Goal: Task Accomplishment & Management: Manage account settings

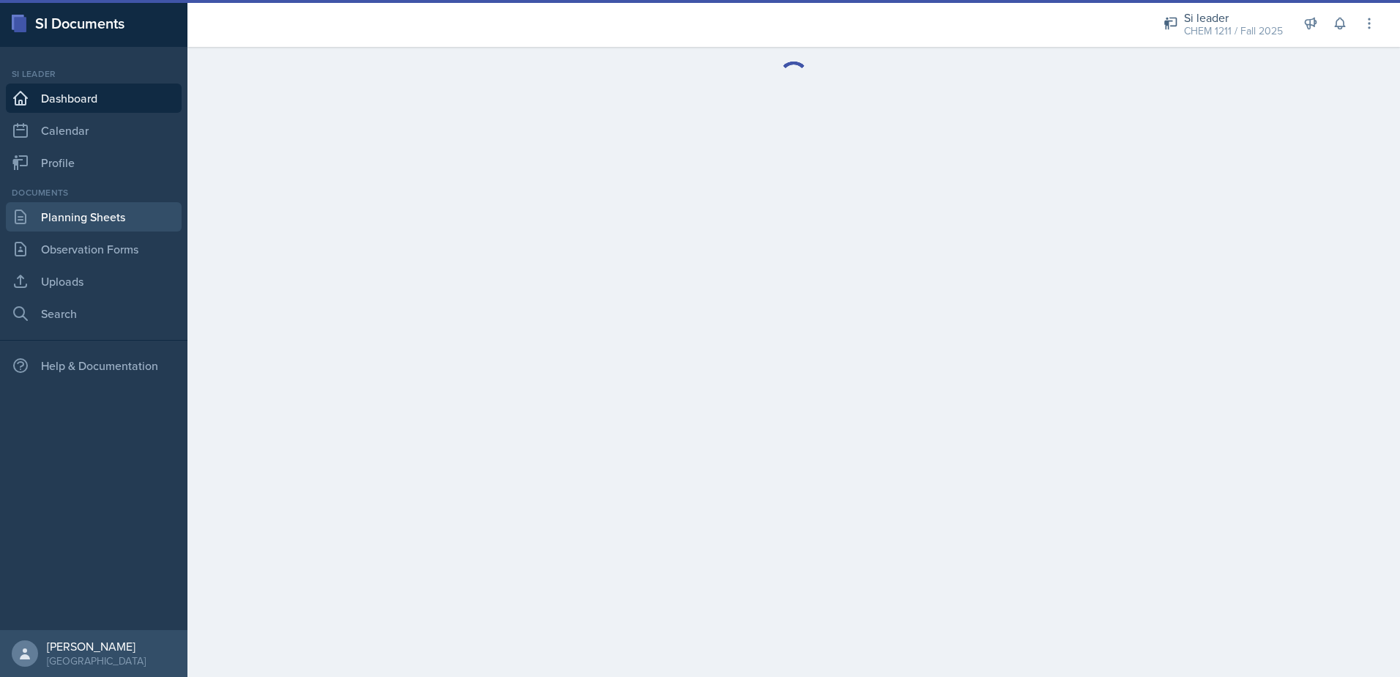
drag, startPoint x: 114, startPoint y: 224, endPoint x: 143, endPoint y: 217, distance: 29.5
click at [116, 224] on link "Planning Sheets" at bounding box center [94, 216] width 176 height 29
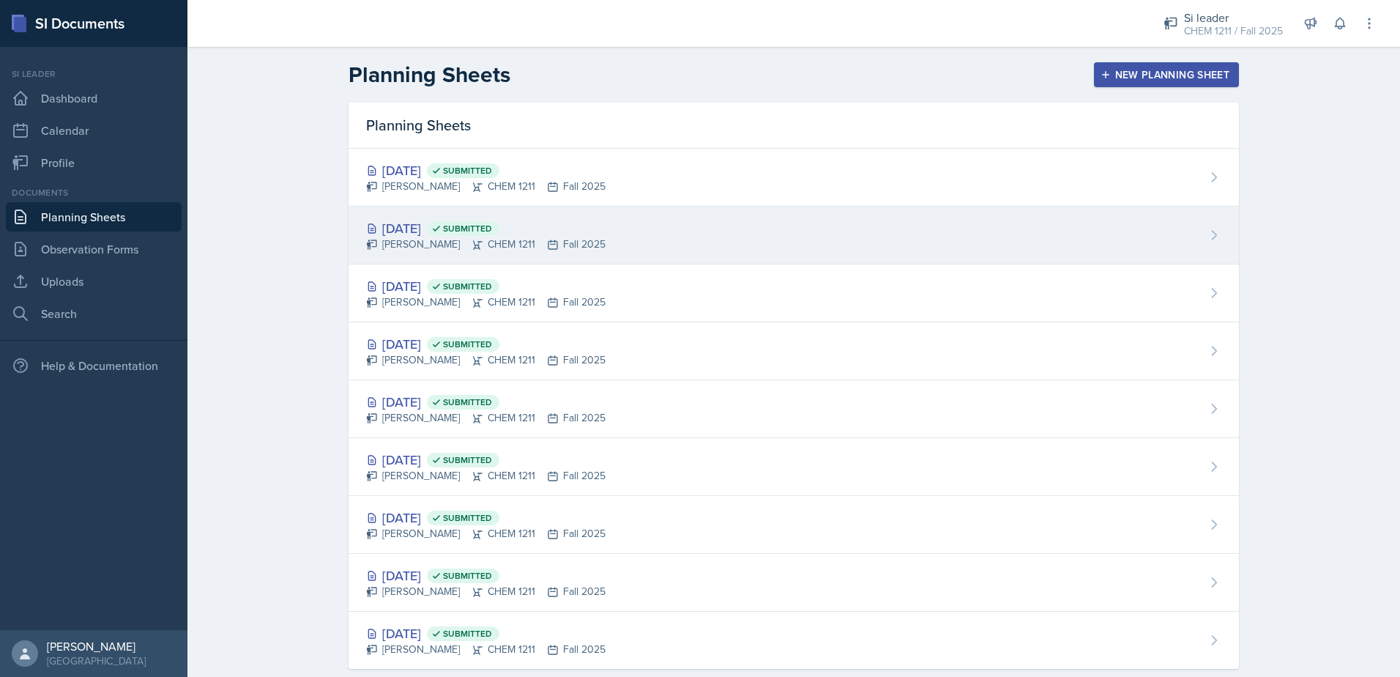
drag, startPoint x: 514, startPoint y: 231, endPoint x: 517, endPoint y: 238, distance: 7.9
click at [492, 231] on span "Submitted" at bounding box center [467, 229] width 49 height 12
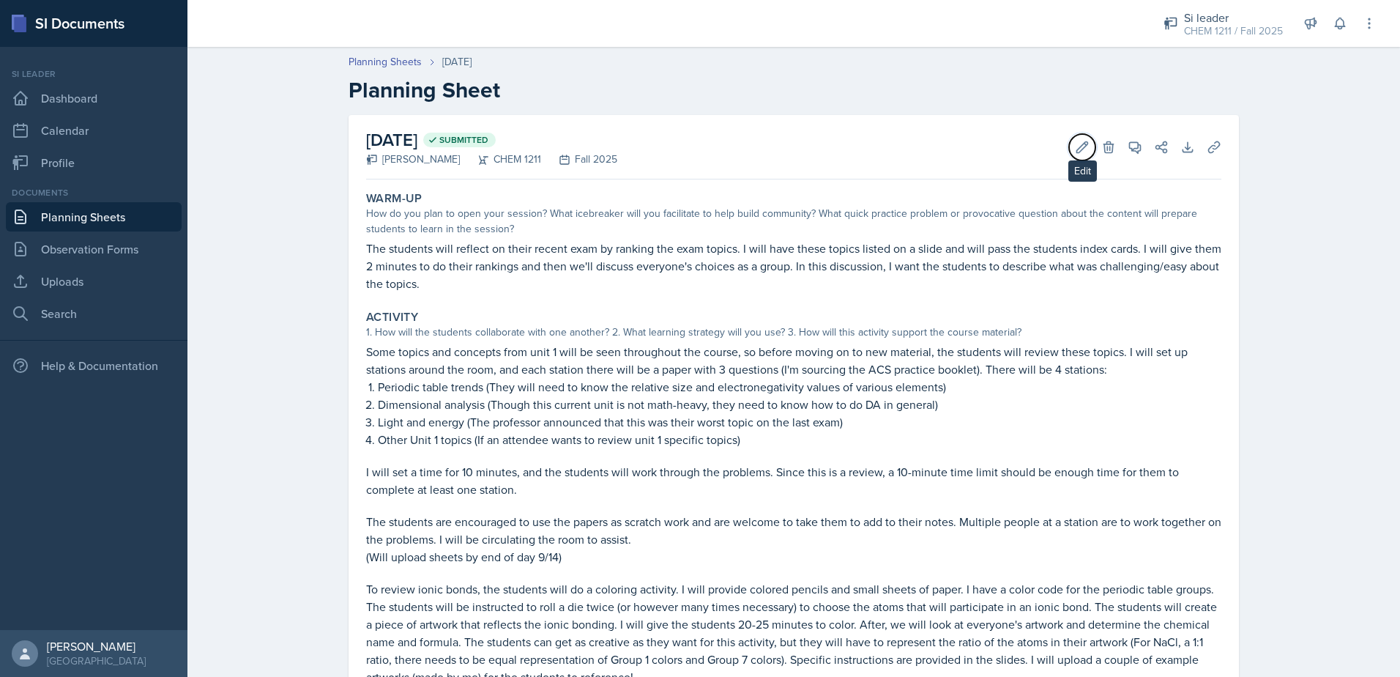
click at [1087, 143] on button "Edit" at bounding box center [1082, 147] width 26 height 26
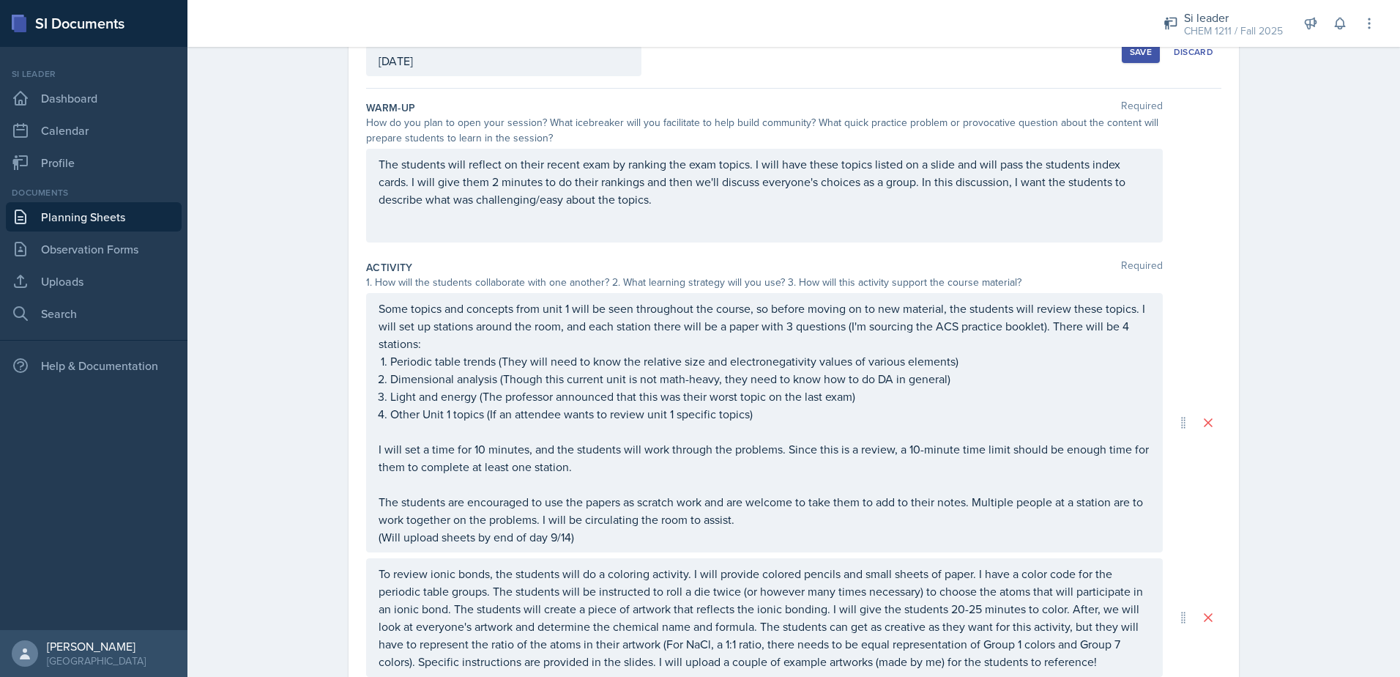
scroll to position [73, 0]
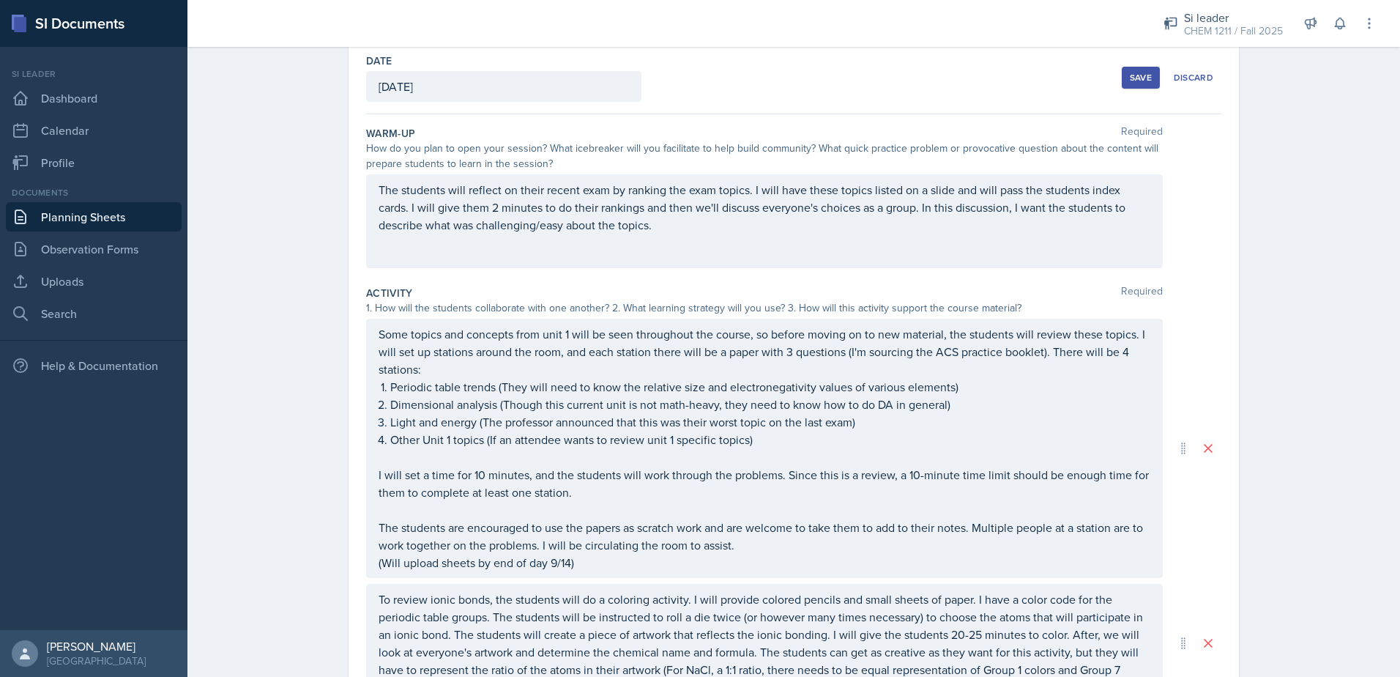
click at [789, 354] on p "Some topics and concepts from unit 1 will be seen throughout the course, so bef…" at bounding box center [765, 351] width 772 height 53
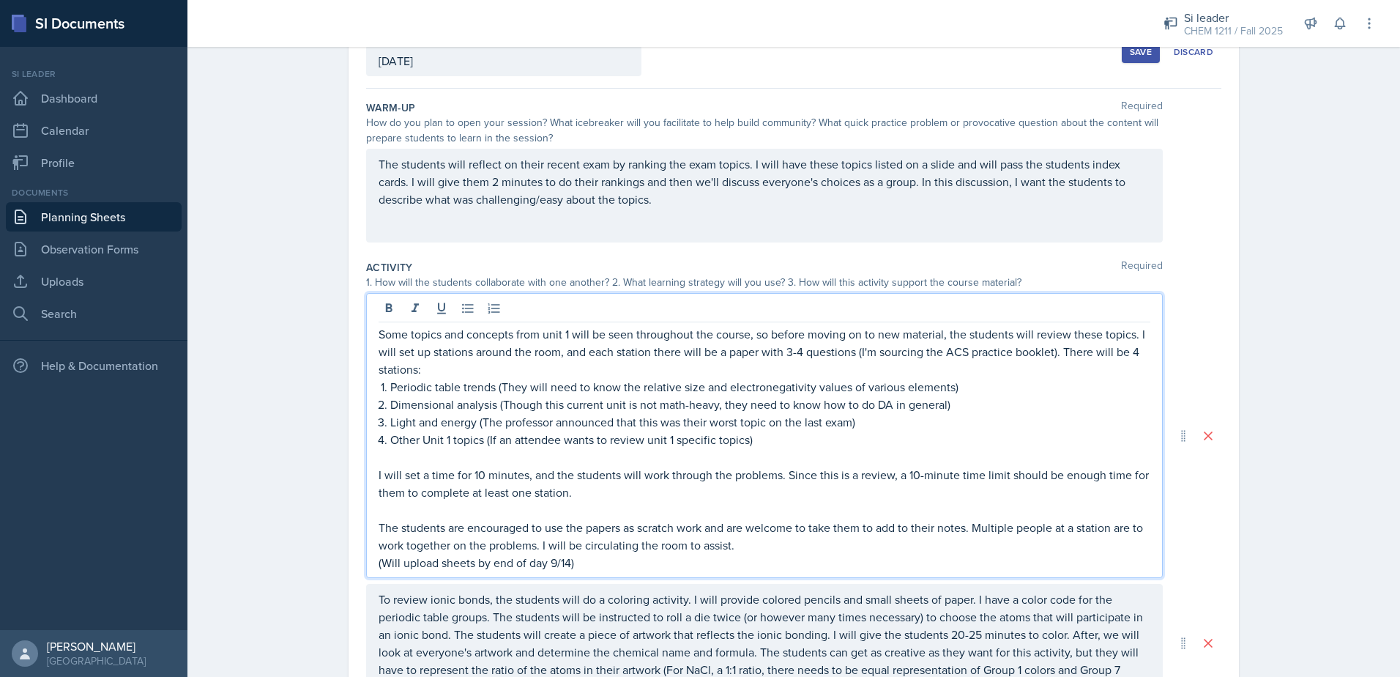
click at [1126, 58] on button "Save" at bounding box center [1141, 52] width 38 height 22
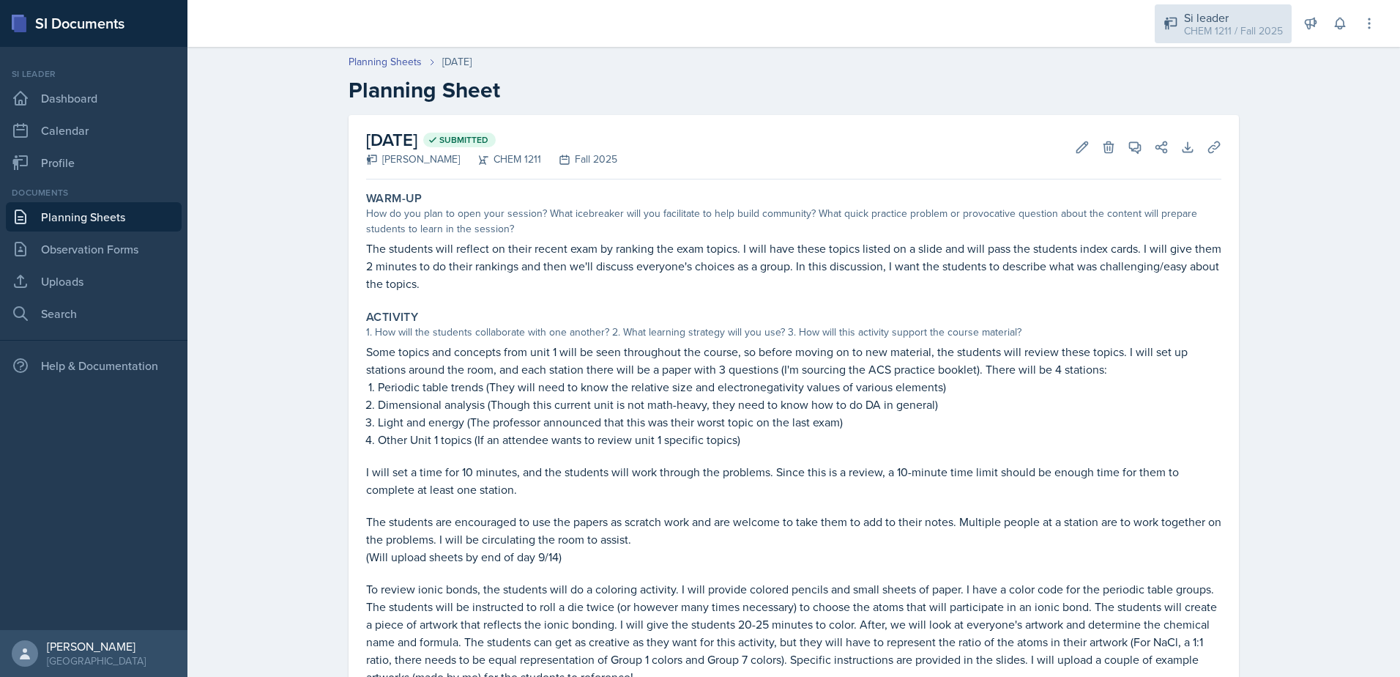
click at [1216, 32] on div "CHEM 1211 / Fall 2025" at bounding box center [1233, 30] width 99 height 15
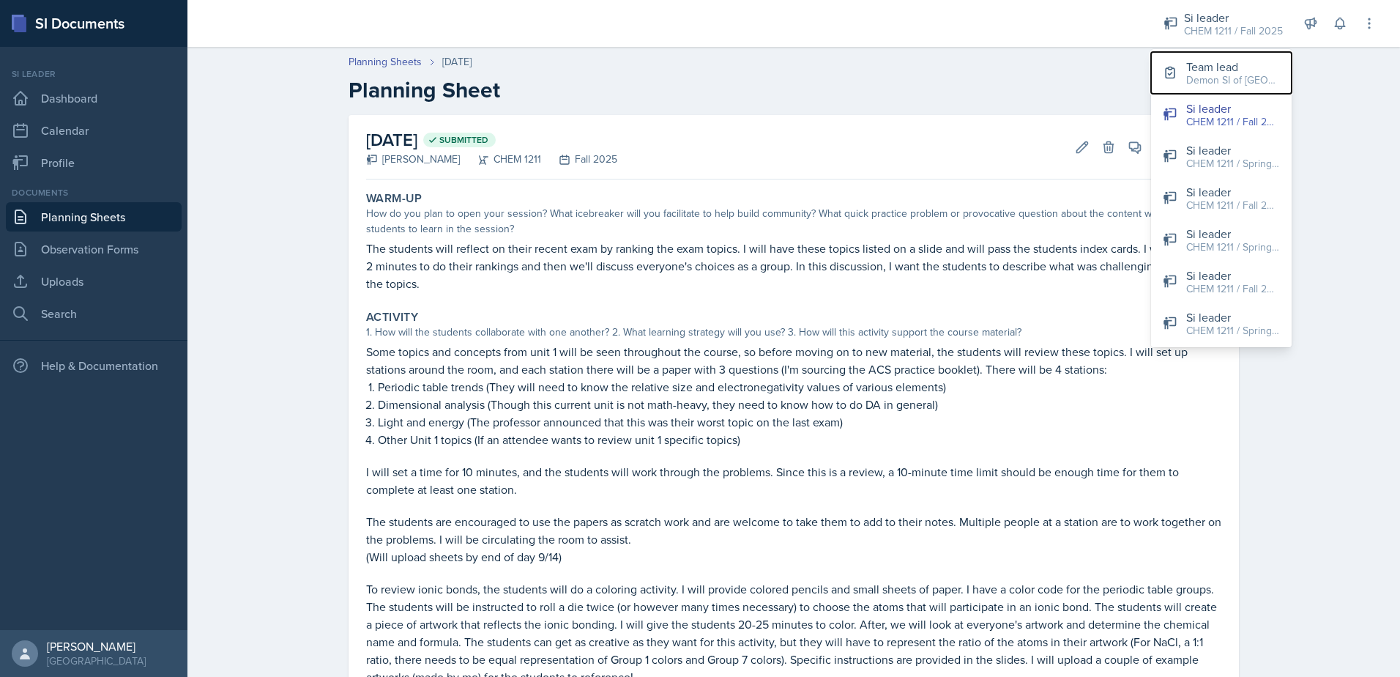
click at [1222, 70] on div "Team lead" at bounding box center [1233, 67] width 94 height 18
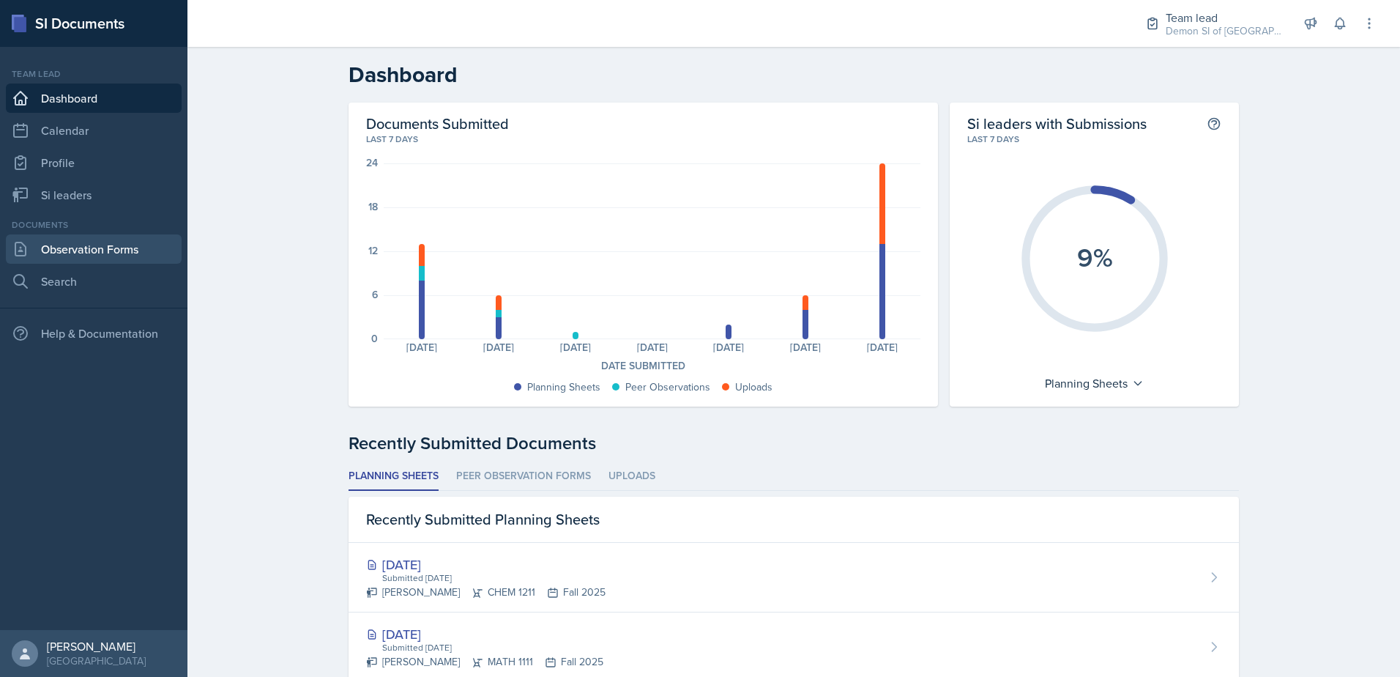
click at [66, 245] on link "Observation Forms" at bounding box center [94, 248] width 176 height 29
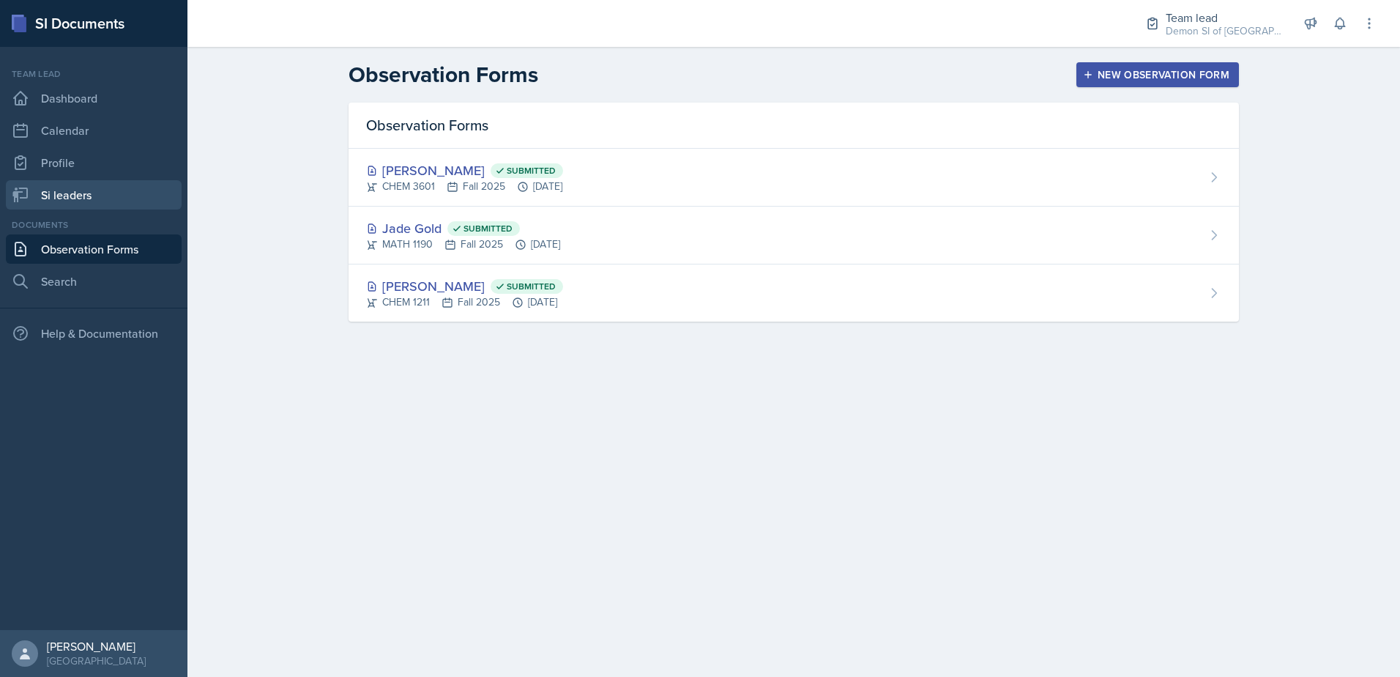
click at [89, 201] on link "Si leaders" at bounding box center [94, 194] width 176 height 29
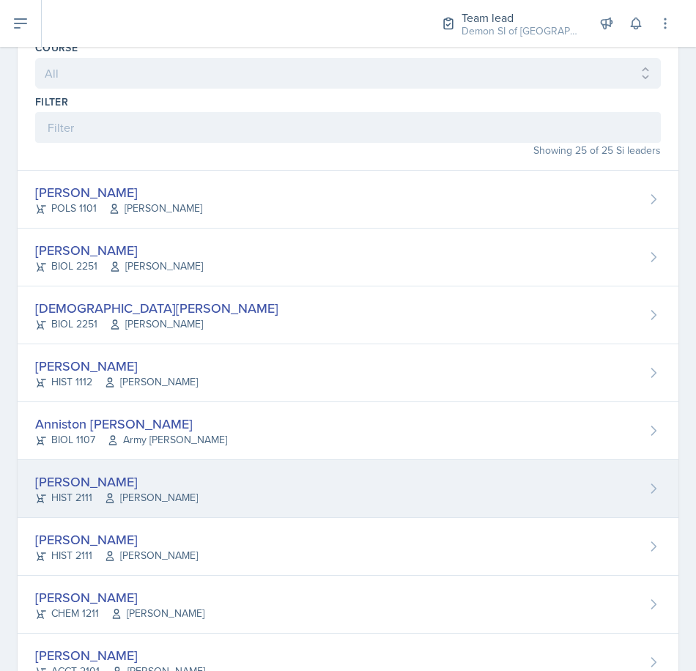
scroll to position [73, 0]
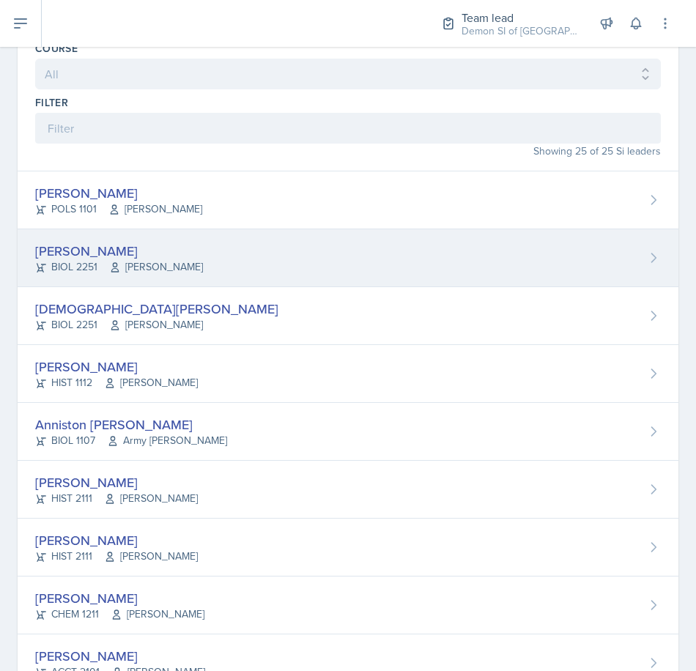
click at [214, 258] on div "[PERSON_NAME] BIOL 2251 [PERSON_NAME]" at bounding box center [348, 258] width 661 height 58
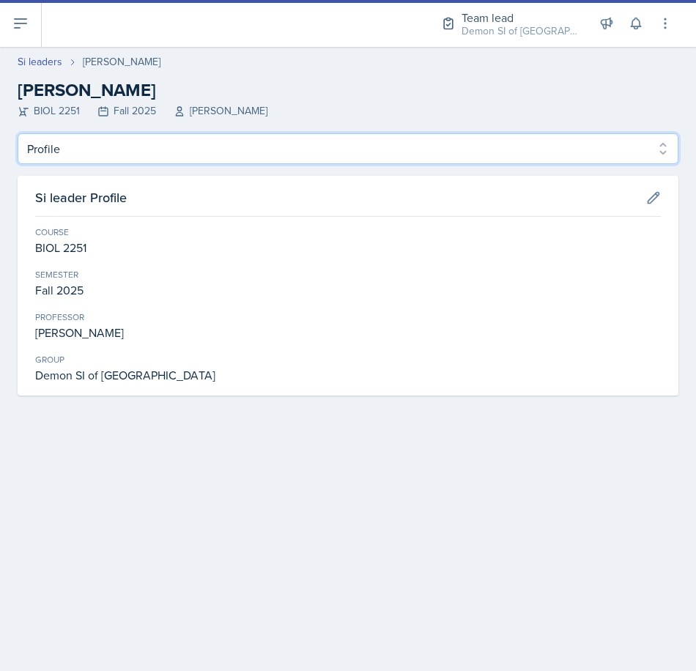
drag, startPoint x: 111, startPoint y: 157, endPoint x: 111, endPoint y: 166, distance: 9.5
click at [111, 155] on select "Profile Planning Sheets Observation Forms Uploads" at bounding box center [348, 148] width 661 height 31
select select "Planning Sheets"
click at [18, 133] on select "Profile Planning Sheets Observation Forms Uploads" at bounding box center [348, 148] width 661 height 31
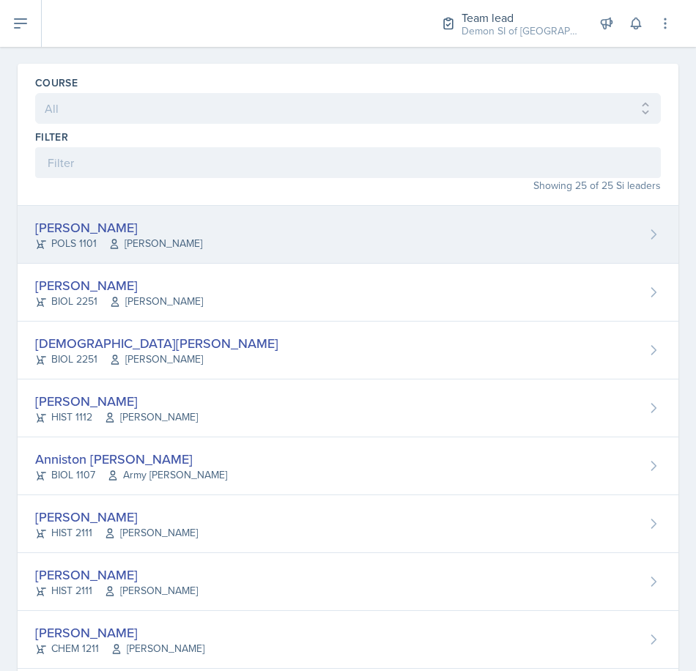
scroll to position [73, 0]
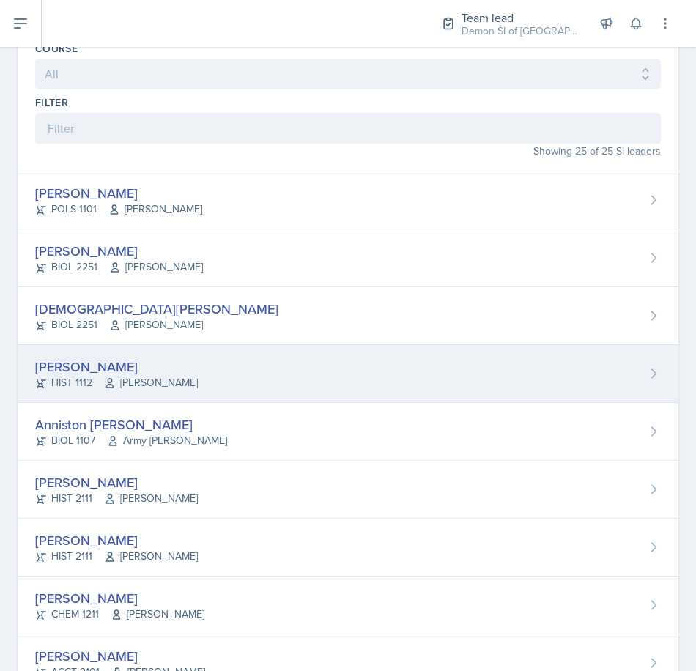
click at [127, 368] on div "[PERSON_NAME]" at bounding box center [116, 367] width 163 height 20
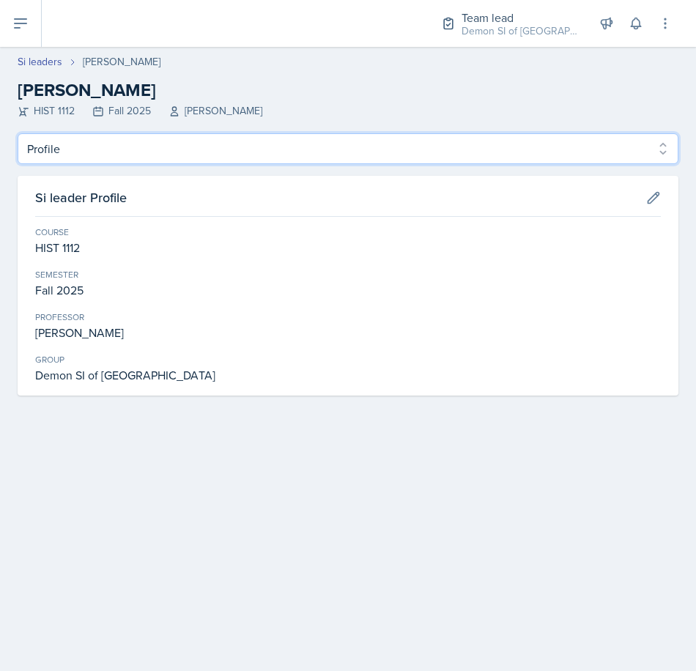
drag, startPoint x: 119, startPoint y: 144, endPoint x: 116, endPoint y: 164, distance: 19.9
click at [119, 144] on select "Profile Planning Sheets Observation Forms Uploads" at bounding box center [348, 148] width 661 height 31
select select "Planning Sheets"
click at [18, 133] on select "Profile Planning Sheets Observation Forms Uploads" at bounding box center [348, 148] width 661 height 31
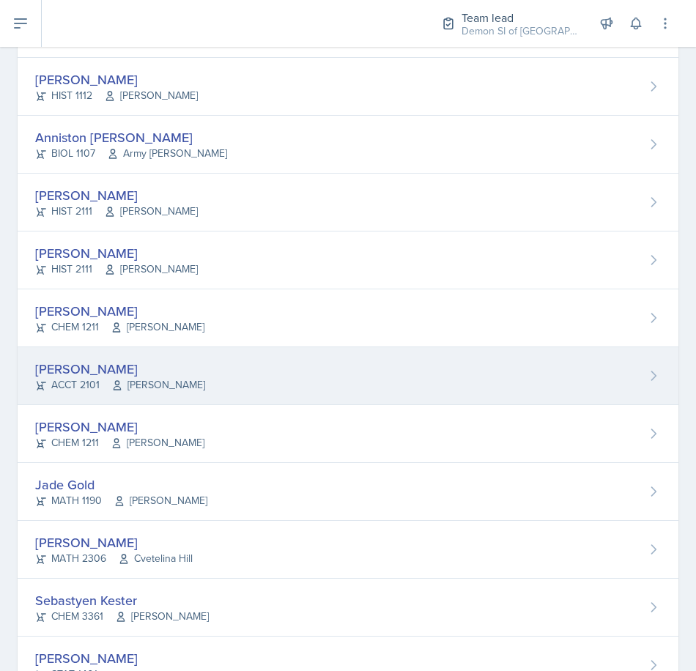
scroll to position [366, 0]
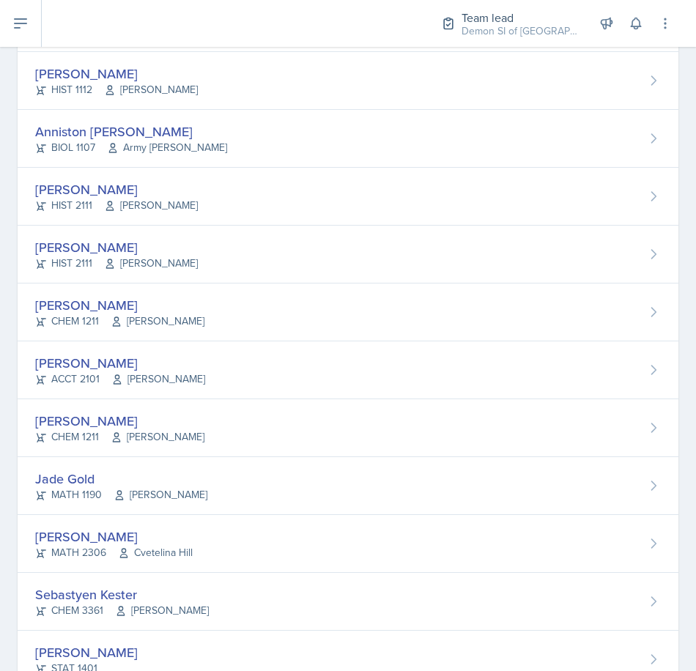
click at [107, 413] on div "[PERSON_NAME]" at bounding box center [119, 421] width 169 height 20
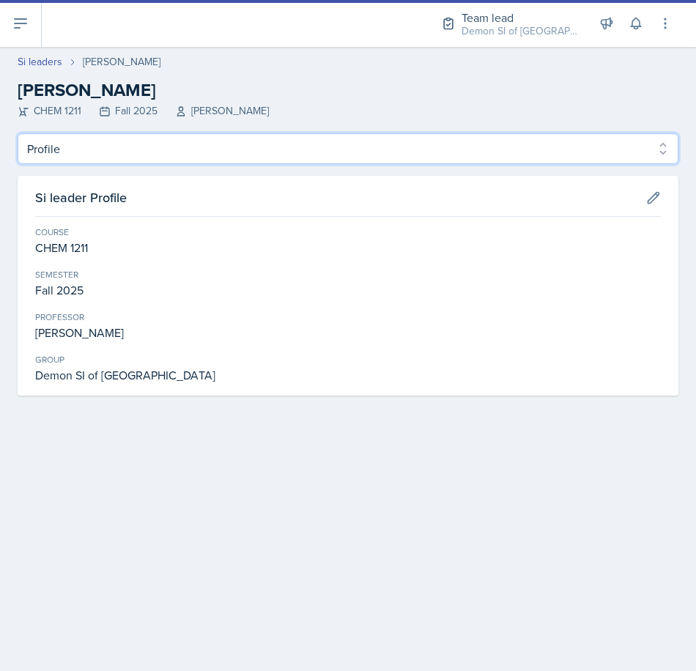
click at [114, 141] on select "Profile Planning Sheets Observation Forms Uploads" at bounding box center [348, 148] width 661 height 31
select select "Planning Sheets"
click at [18, 133] on select "Profile Planning Sheets Observation Forms Uploads" at bounding box center [348, 148] width 661 height 31
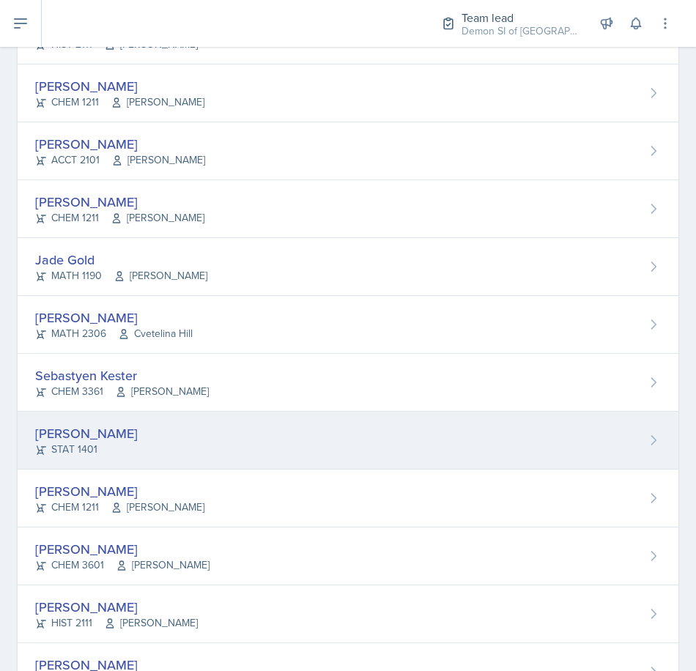
scroll to position [586, 0]
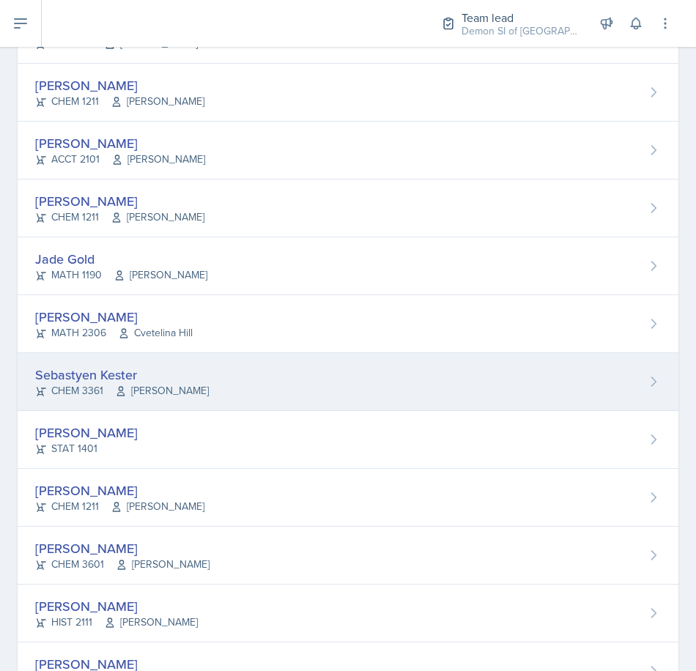
click at [133, 377] on div "Sebastyen Kester" at bounding box center [122, 375] width 174 height 20
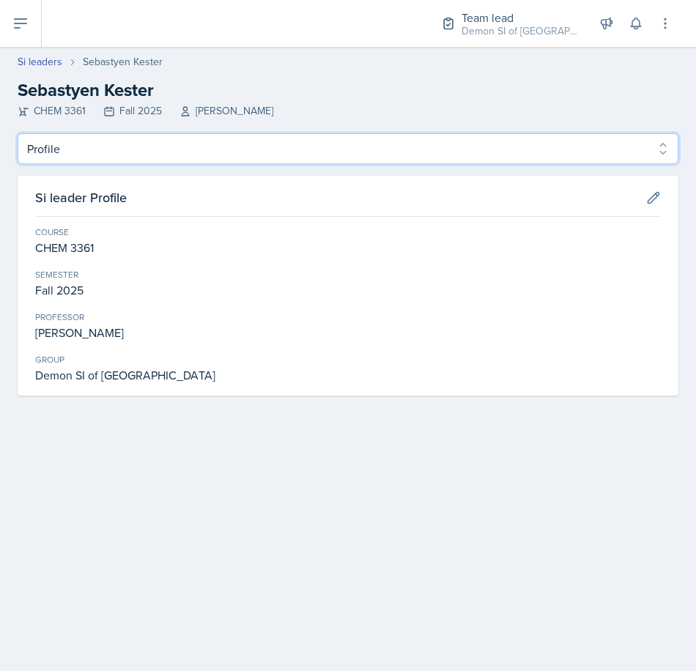
click at [116, 144] on select "Profile Planning Sheets Observation Forms Uploads" at bounding box center [348, 148] width 661 height 31
select select "Planning Sheets"
click at [18, 133] on select "Profile Planning Sheets Observation Forms Uploads" at bounding box center [348, 148] width 661 height 31
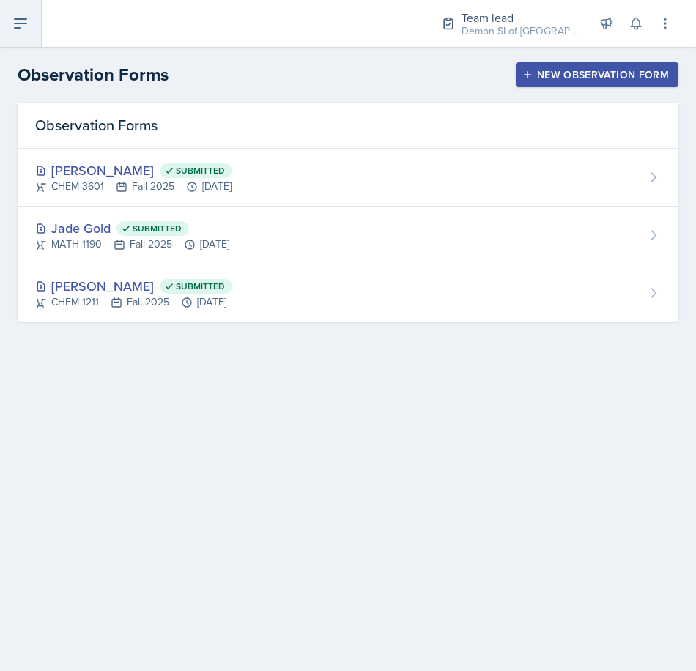
click at [20, 23] on icon at bounding box center [21, 23] width 12 height 9
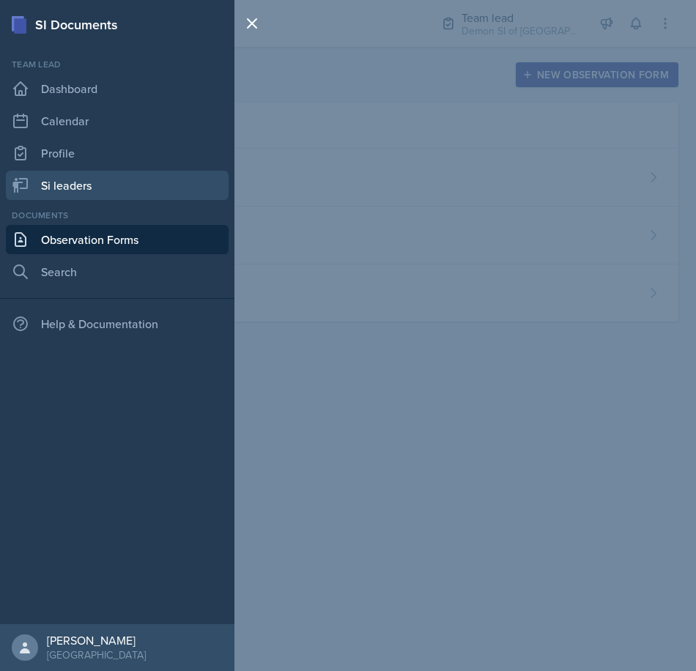
click at [72, 198] on link "Si leaders" at bounding box center [117, 185] width 223 height 29
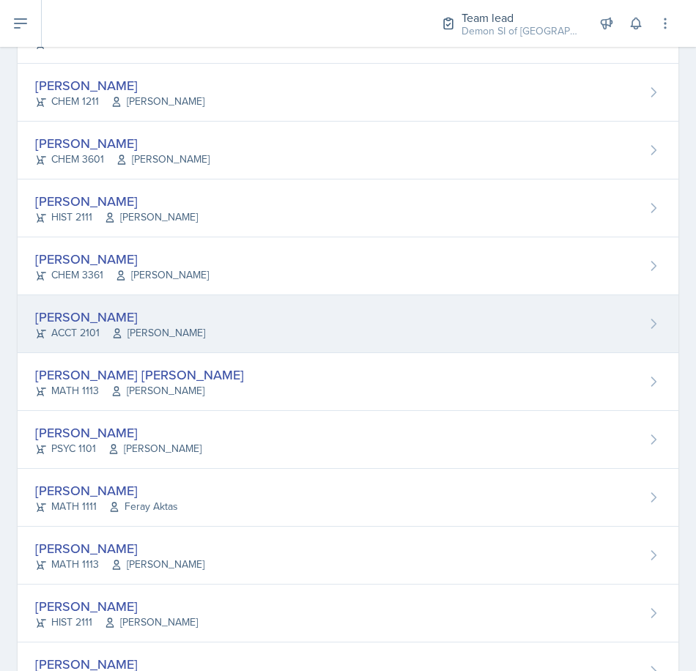
scroll to position [1025, 0]
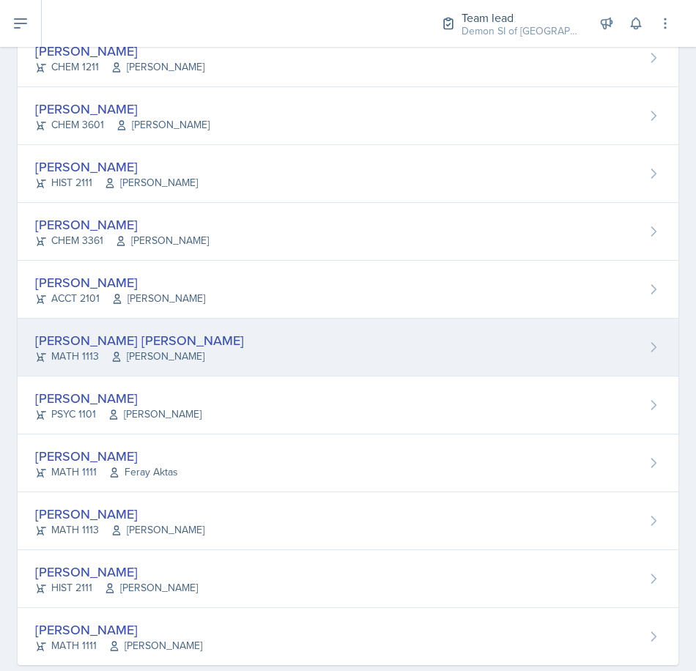
click at [139, 343] on div "[PERSON_NAME] [PERSON_NAME]" at bounding box center [139, 340] width 209 height 20
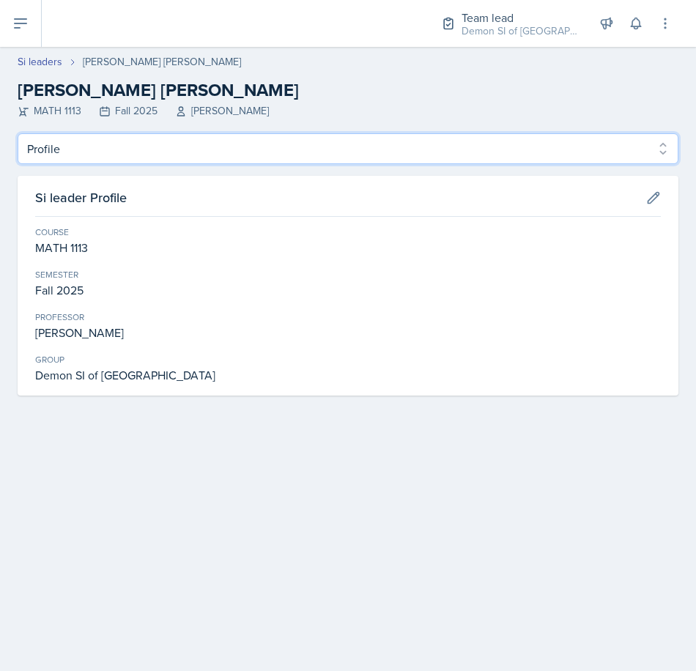
drag, startPoint x: 145, startPoint y: 153, endPoint x: 143, endPoint y: 161, distance: 8.3
click at [145, 153] on select "Profile Planning Sheets Observation Forms Uploads" at bounding box center [348, 148] width 661 height 31
click at [18, 133] on select "Profile Planning Sheets Observation Forms Uploads" at bounding box center [348, 148] width 661 height 31
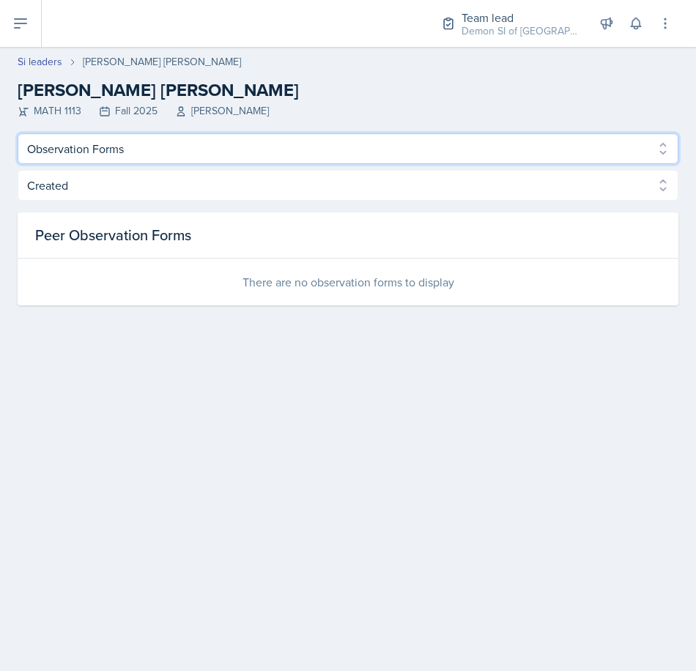
drag, startPoint x: 118, startPoint y: 149, endPoint x: 118, endPoint y: 163, distance: 14.6
click at [118, 148] on select "Profile Planning Sheets Observation Forms Uploads" at bounding box center [348, 148] width 661 height 31
select select "Planning Sheets"
click at [18, 133] on select "Profile Planning Sheets Observation Forms Uploads" at bounding box center [348, 148] width 661 height 31
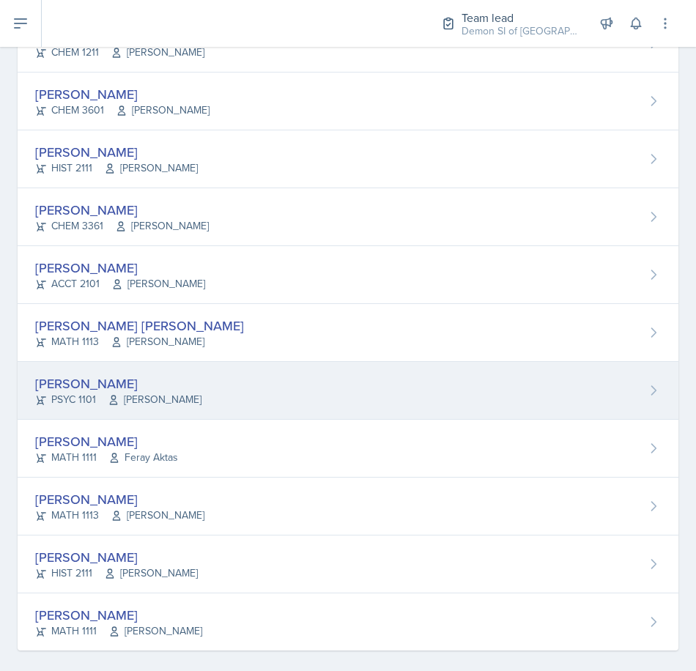
scroll to position [1055, 0]
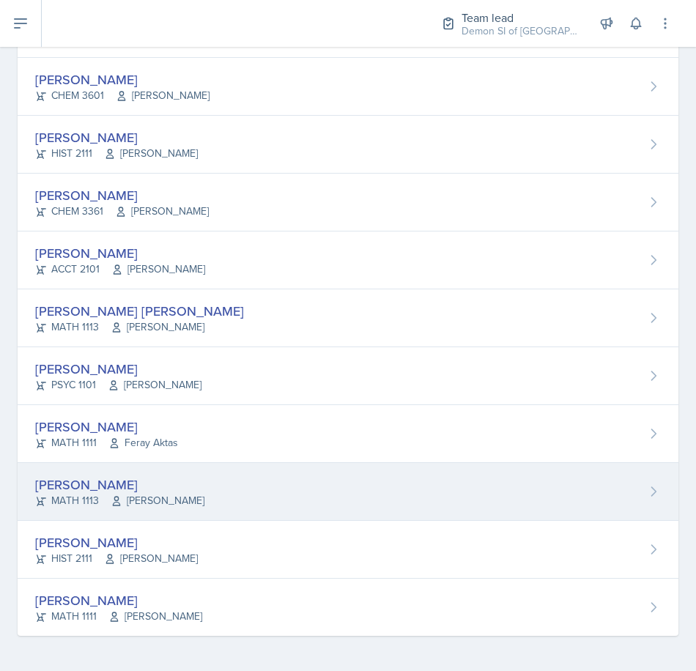
click at [133, 486] on div "[PERSON_NAME]" at bounding box center [119, 485] width 169 height 20
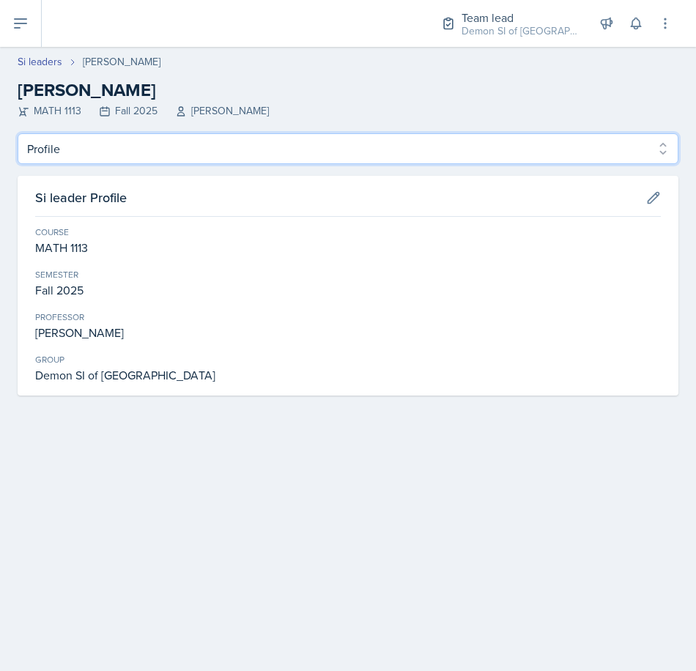
click at [149, 161] on select "Profile Planning Sheets Observation Forms Uploads" at bounding box center [348, 148] width 661 height 31
select select "Planning Sheets"
click at [18, 133] on select "Profile Planning Sheets Observation Forms Uploads" at bounding box center [348, 148] width 661 height 31
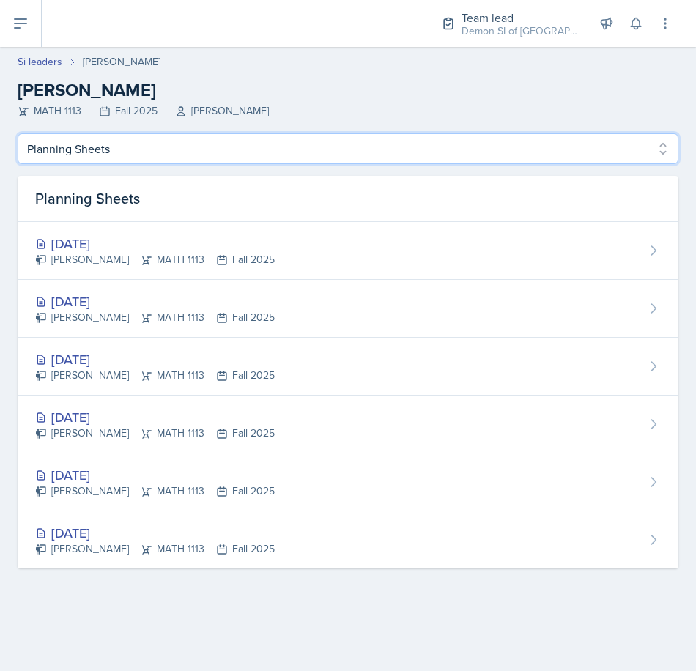
click at [63, 146] on select "Profile Planning Sheets Observation Forms Uploads" at bounding box center [348, 148] width 661 height 31
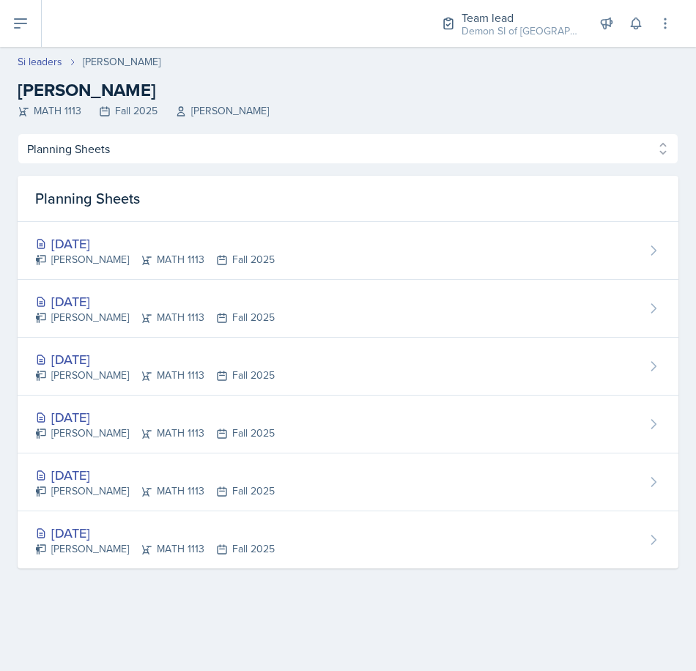
click at [16, 64] on div "Si leaders [PERSON_NAME] [PERSON_NAME] MATH 1113 Fall 2025 [PERSON_NAME]" at bounding box center [348, 86] width 696 height 64
click at [28, 64] on link "Si leaders" at bounding box center [40, 61] width 45 height 15
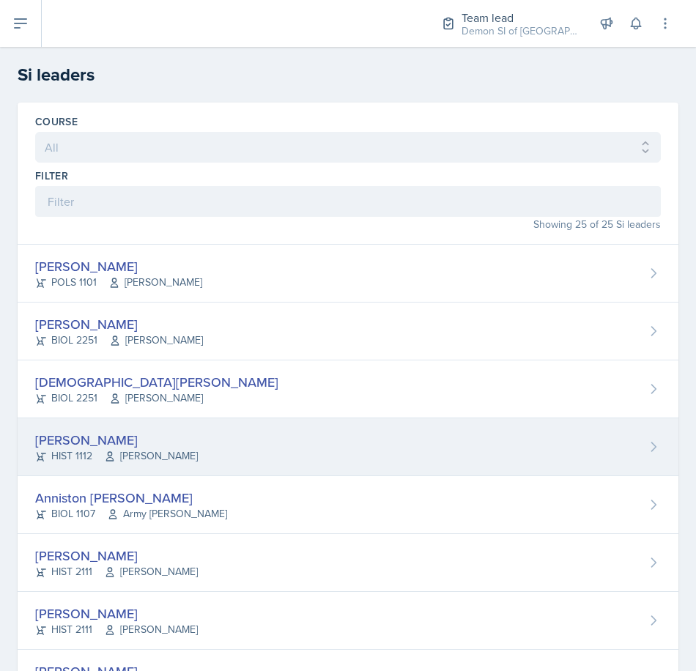
click at [81, 440] on div "[PERSON_NAME]" at bounding box center [116, 440] width 163 height 20
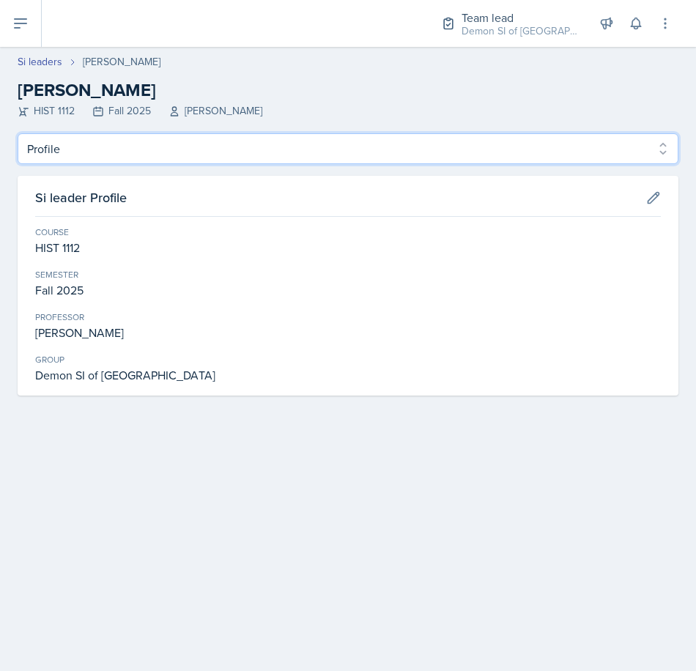
click at [133, 144] on select "Profile Planning Sheets Observation Forms Uploads" at bounding box center [348, 148] width 661 height 31
select select "Planning Sheets"
click at [18, 133] on select "Profile Planning Sheets Observation Forms Uploads" at bounding box center [348, 148] width 661 height 31
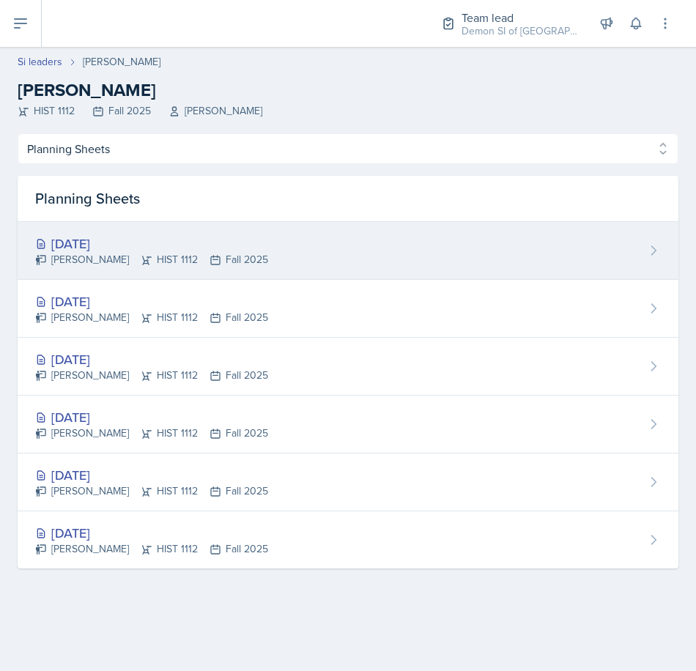
click at [116, 241] on div "[DATE]" at bounding box center [151, 244] width 233 height 20
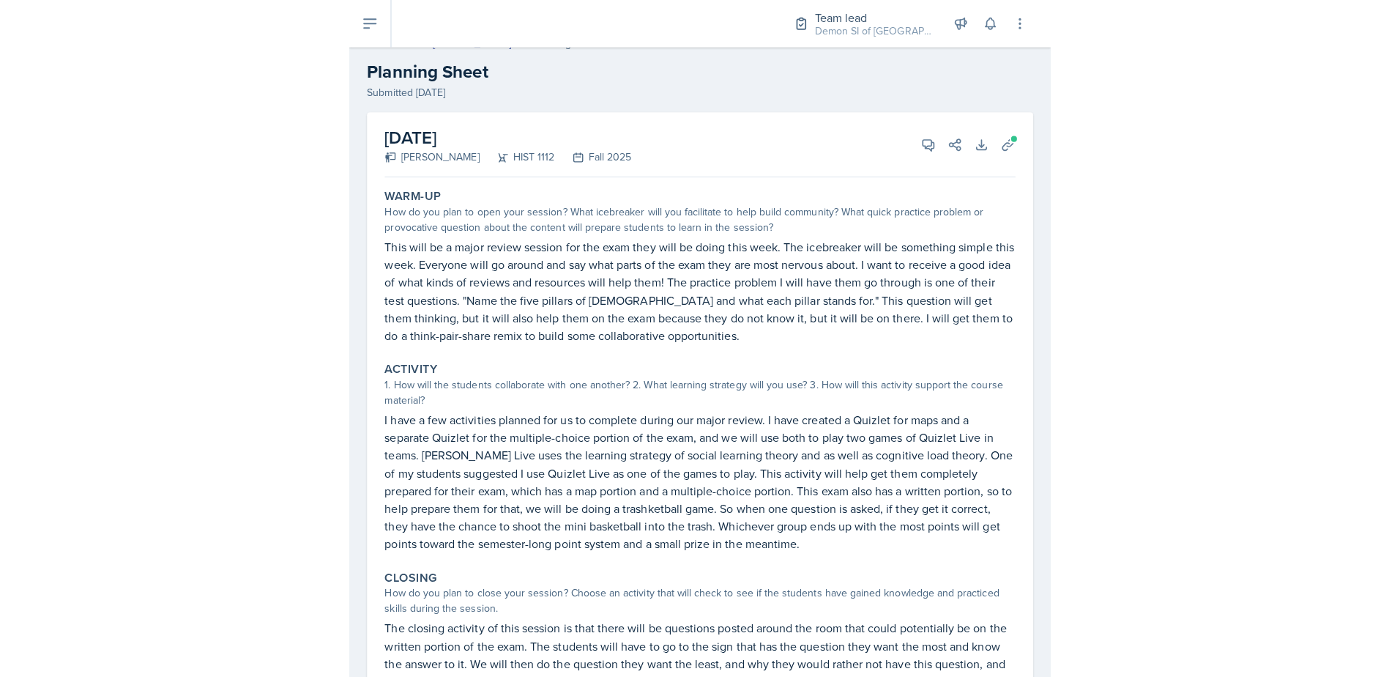
scroll to position [12, 0]
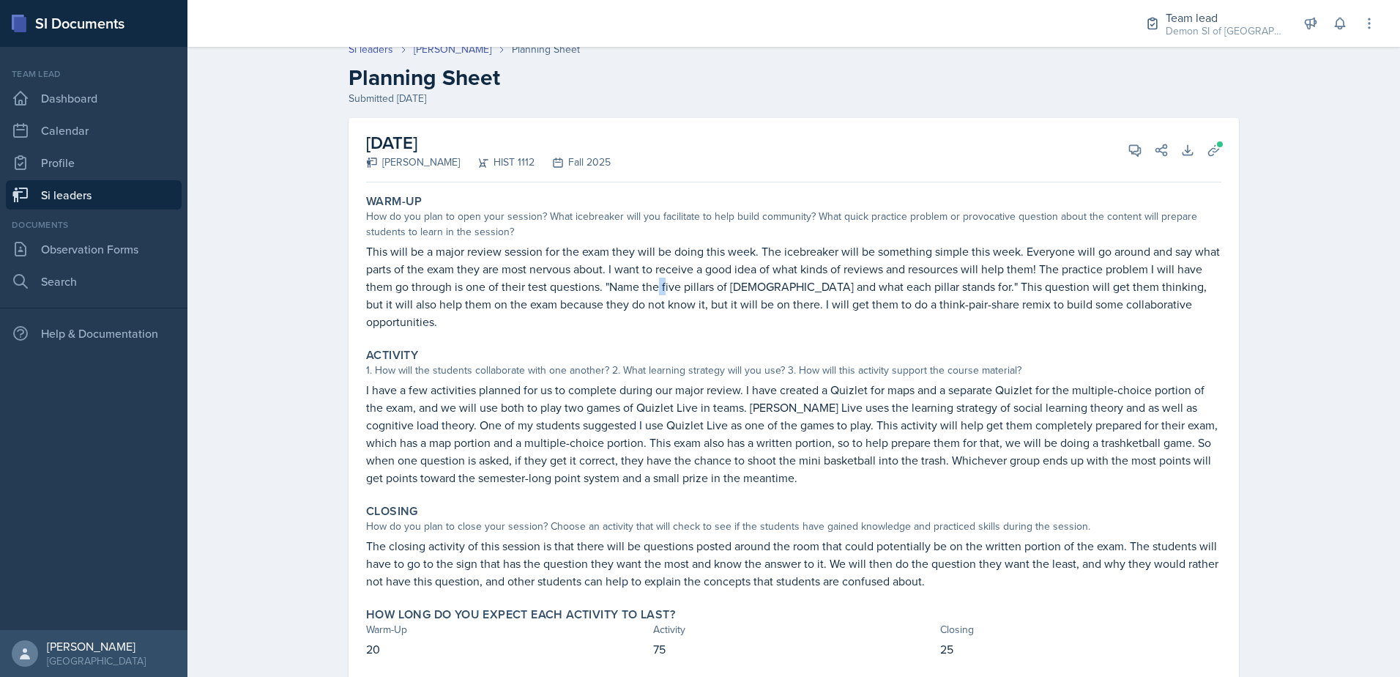
click at [652, 278] on p "This will be a major review session for the exam they will be doing this week. …" at bounding box center [793, 286] width 855 height 88
drag, startPoint x: 652, startPoint y: 278, endPoint x: 630, endPoint y: 348, distance: 73.9
click at [631, 362] on div "1. How will the students collaborate with one another? 2. What learning strateg…" at bounding box center [793, 369] width 855 height 15
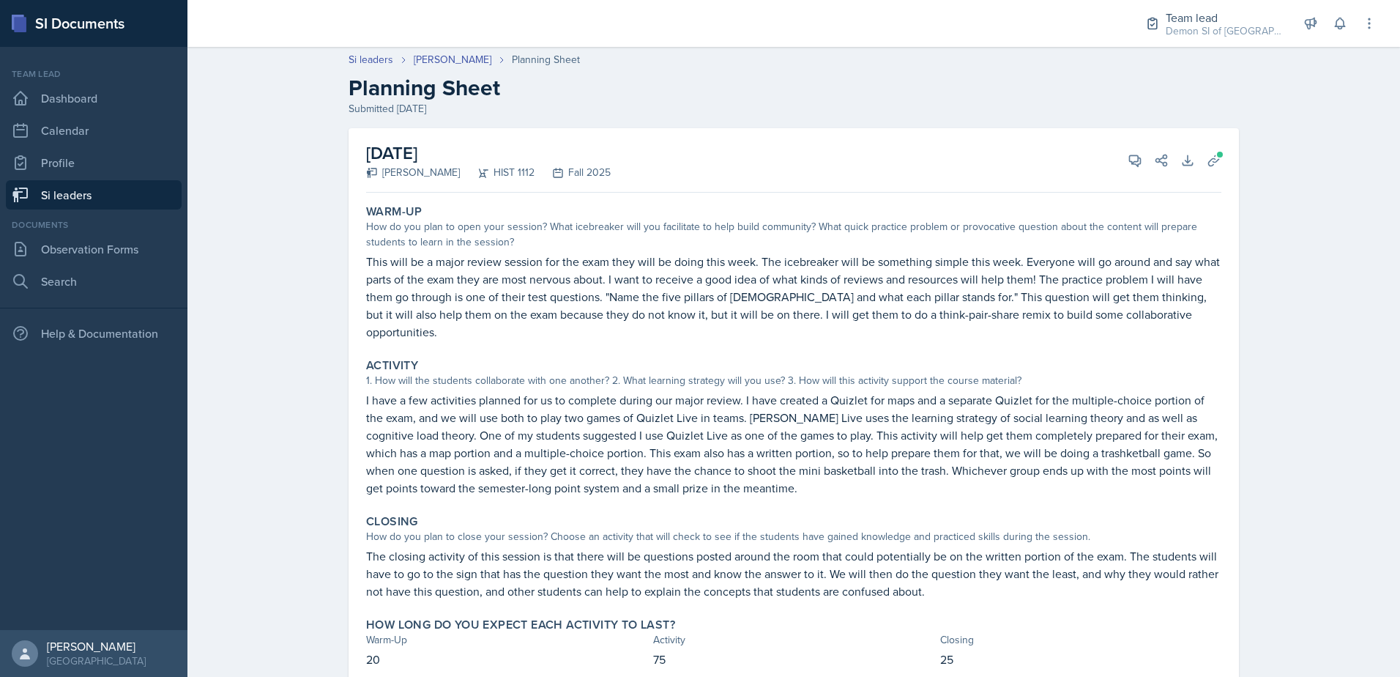
scroll to position [0, 0]
click at [1181, 24] on div "Demon SI of [GEOGRAPHIC_DATA] / Fall 2025" at bounding box center [1224, 30] width 117 height 15
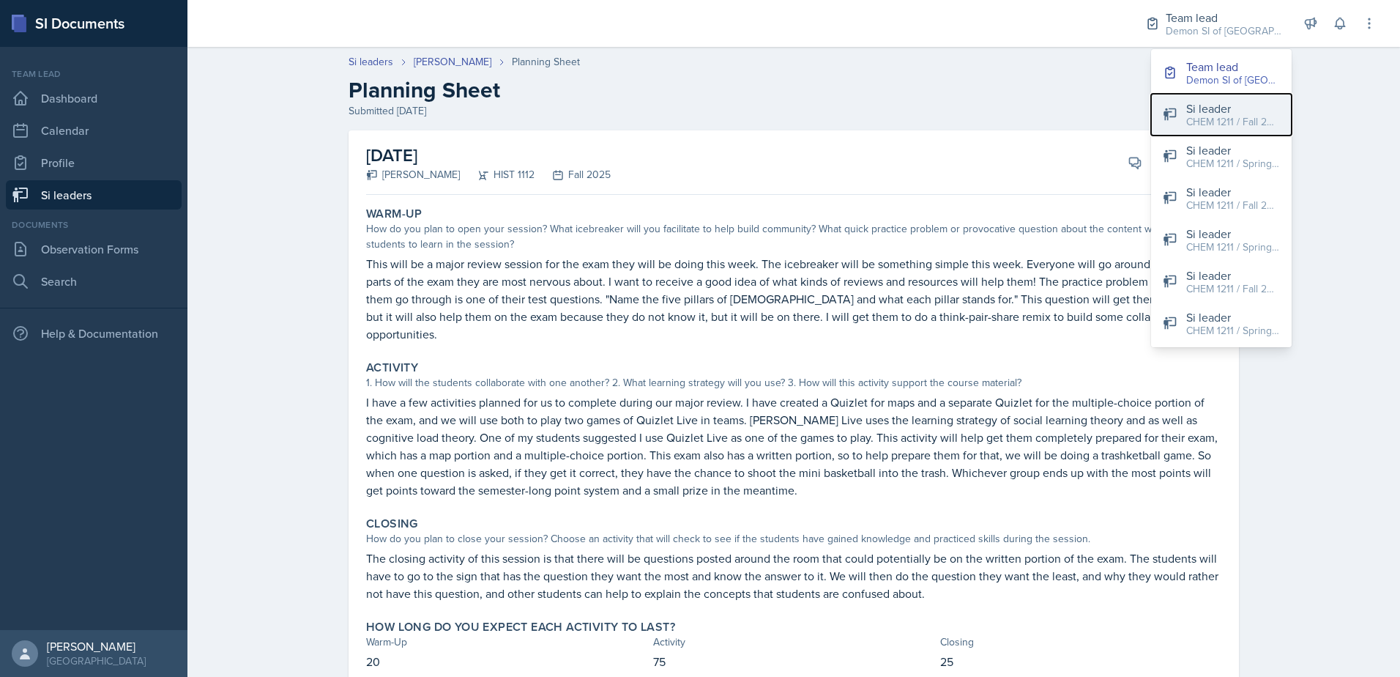
click at [1191, 113] on div "Si leader" at bounding box center [1233, 109] width 94 height 18
